Goal: Information Seeking & Learning: Learn about a topic

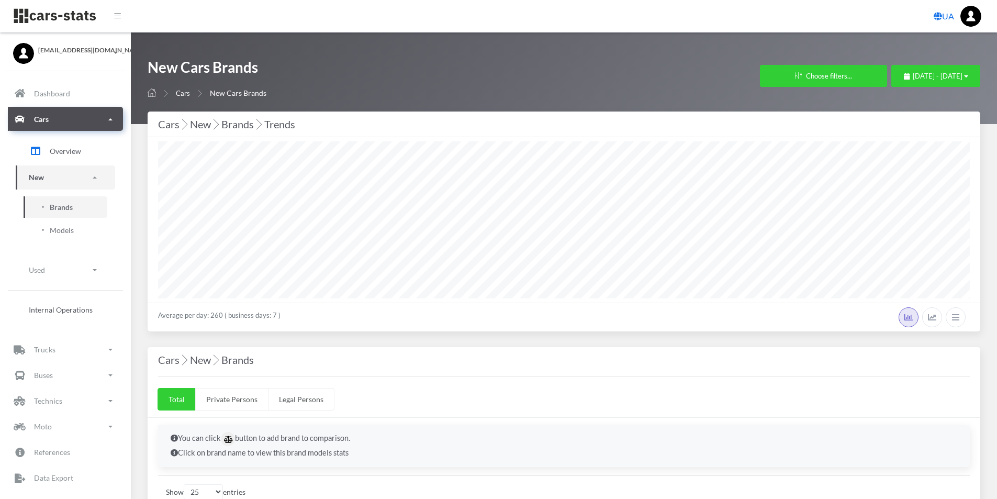
select select "25"
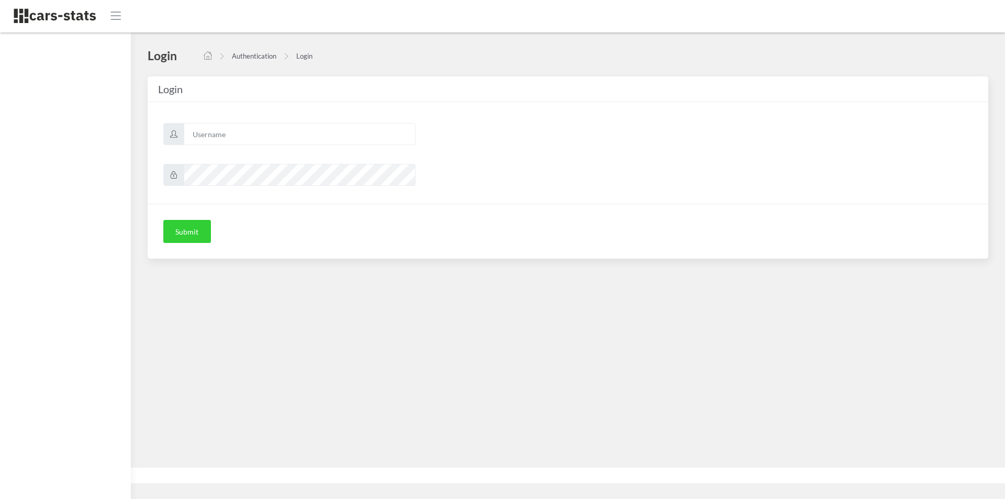
scroll to position [8, 8]
type input "mazda"
click at [187, 234] on button "Submit" at bounding box center [187, 231] width 48 height 23
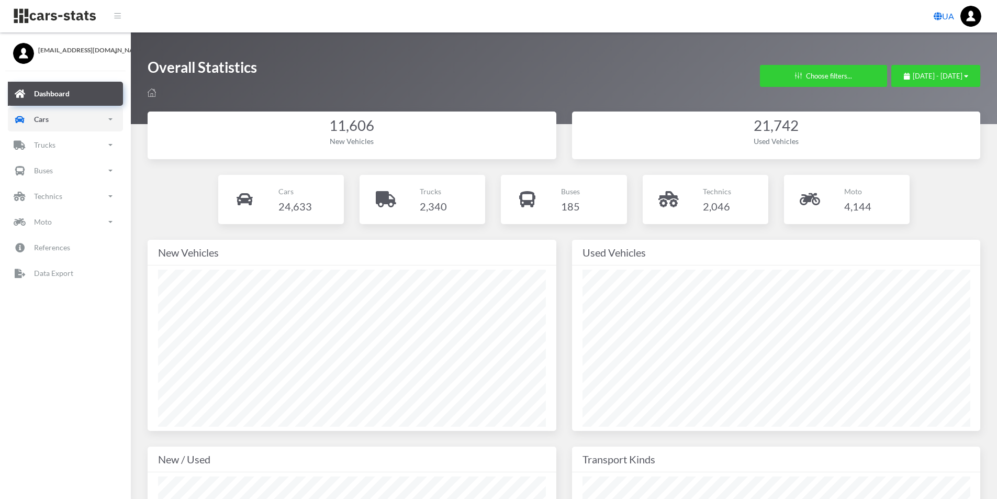
click at [109, 118] on span at bounding box center [110, 119] width 4 height 2
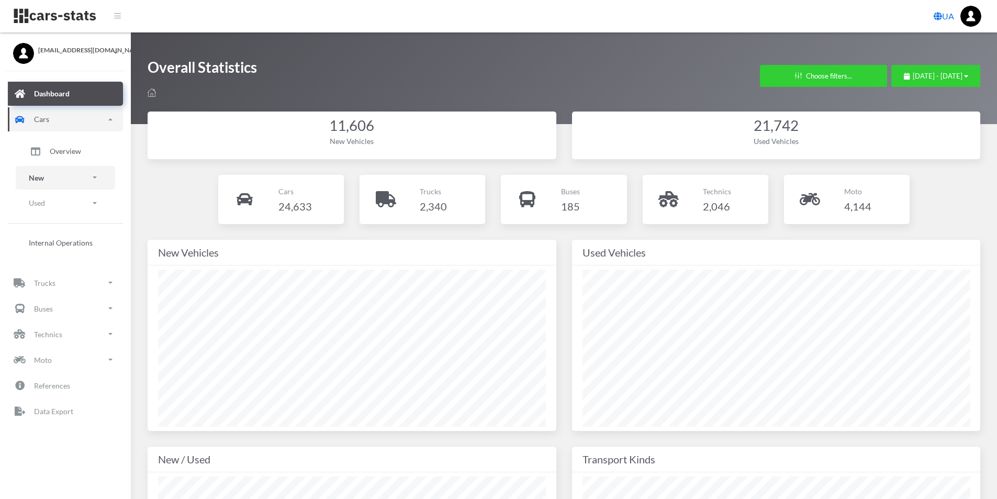
click at [48, 176] on link "New" at bounding box center [65, 178] width 99 height 24
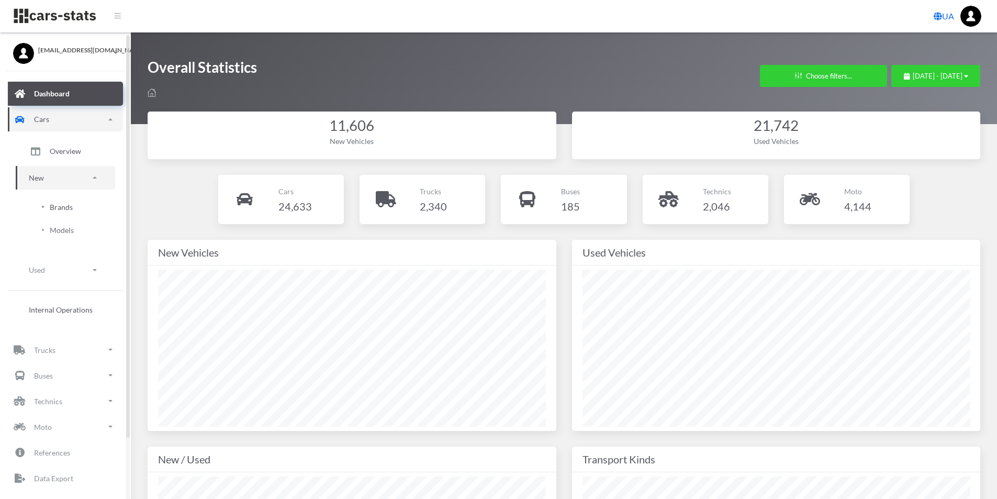
click at [59, 208] on span "Brands" at bounding box center [61, 207] width 23 height 11
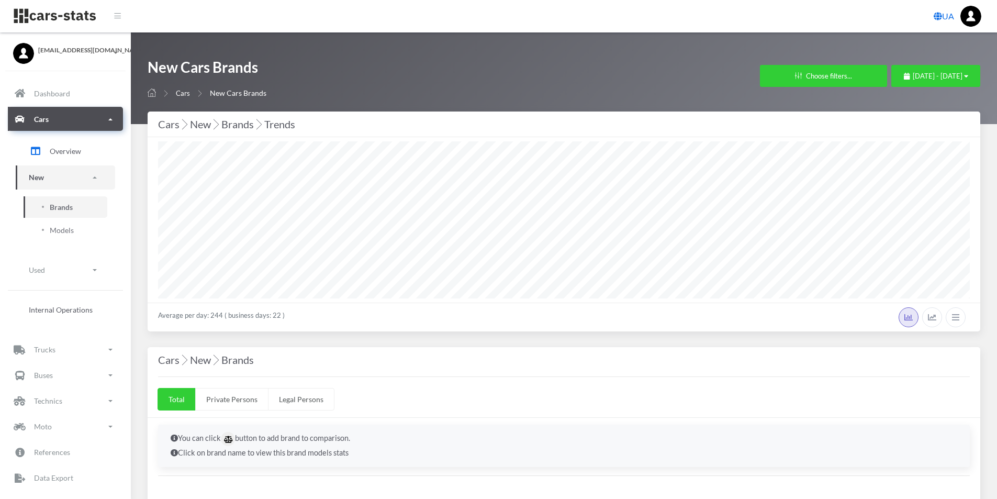
scroll to position [8, 8]
select select "25"
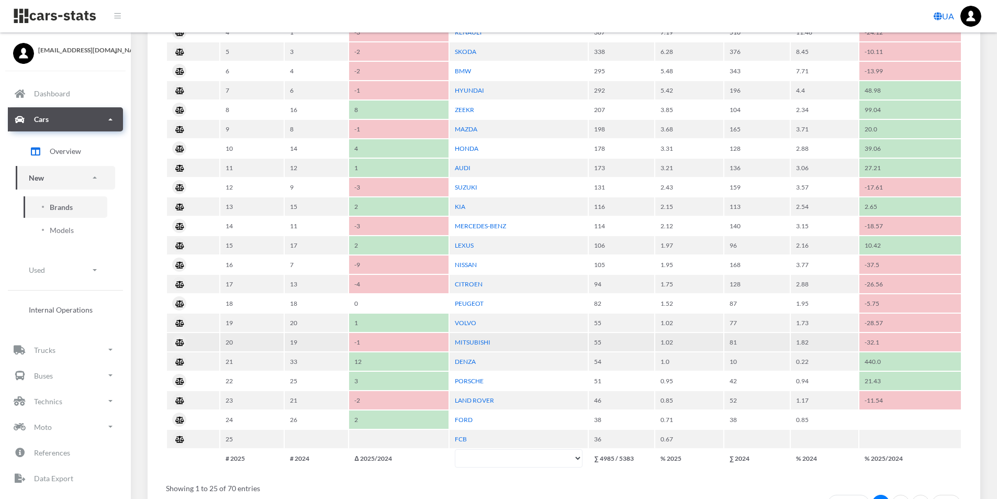
scroll to position [628, 0]
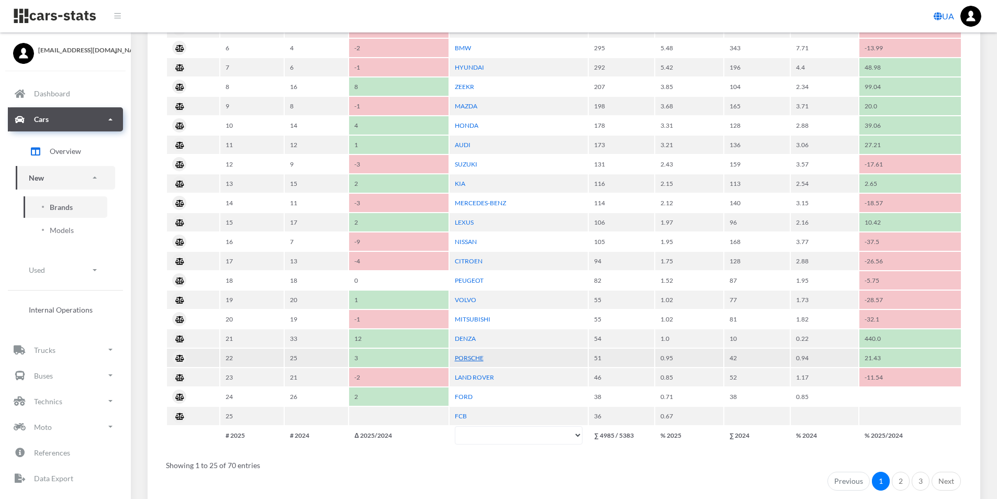
click at [465, 356] on link "PORSCHE" at bounding box center [469, 358] width 29 height 8
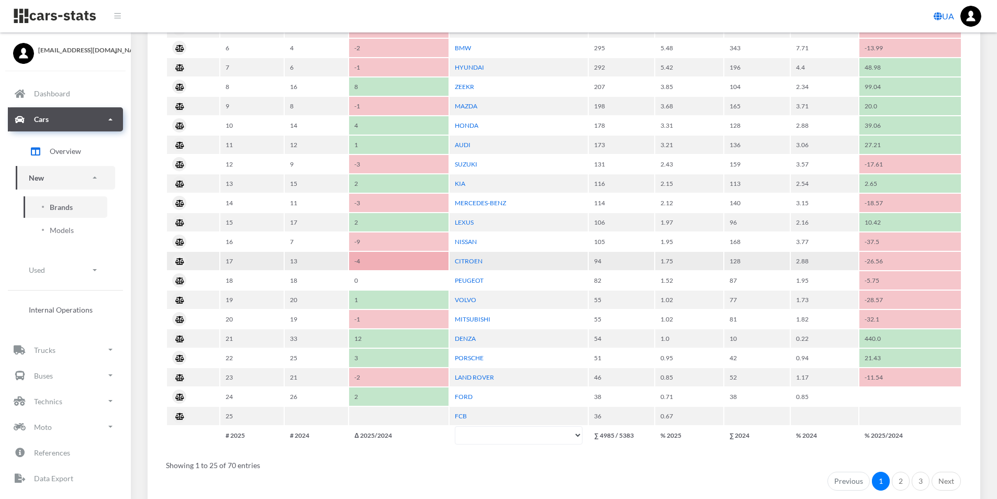
scroll to position [523247, 522592]
click at [411, 479] on ul "Previous 1 2 3 Next" at bounding box center [564, 481] width 796 height 19
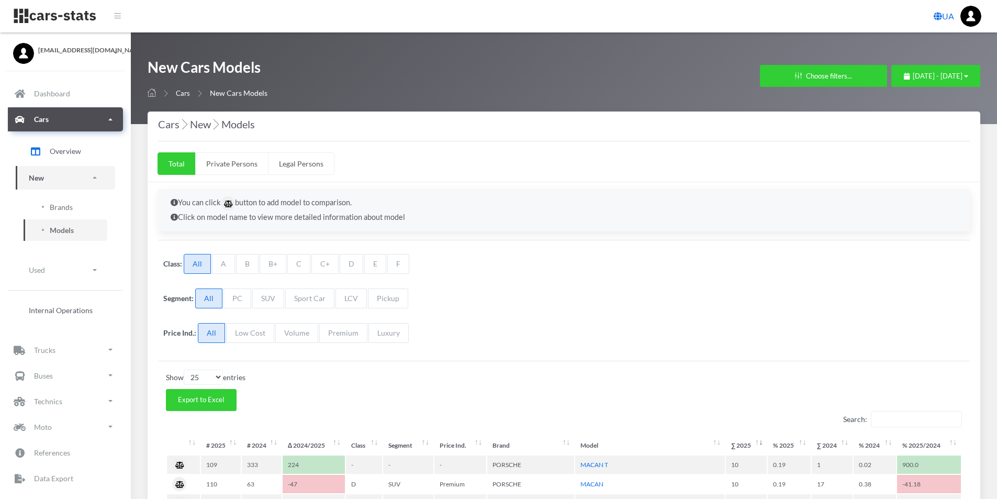
select select "25"
select select "PORSCHE"
